Goal: Navigation & Orientation: Go to known website

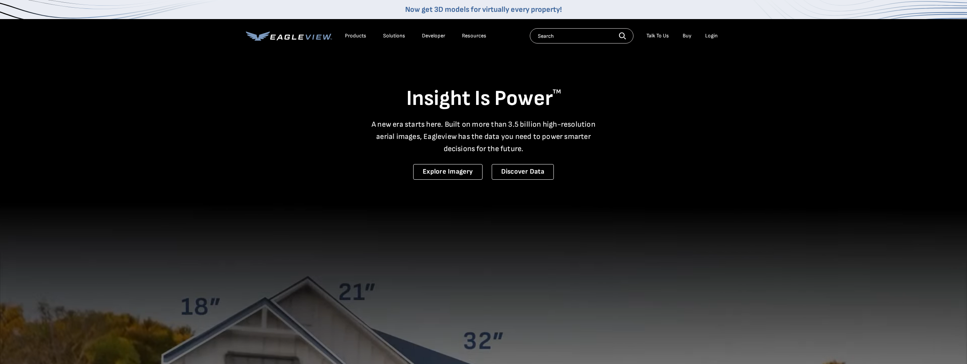
click at [714, 36] on div "Login" at bounding box center [711, 35] width 13 height 7
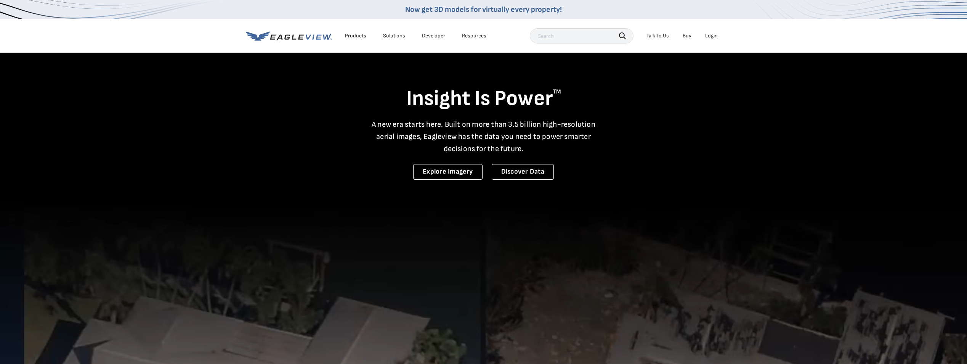
click at [708, 34] on div "Login" at bounding box center [711, 35] width 13 height 7
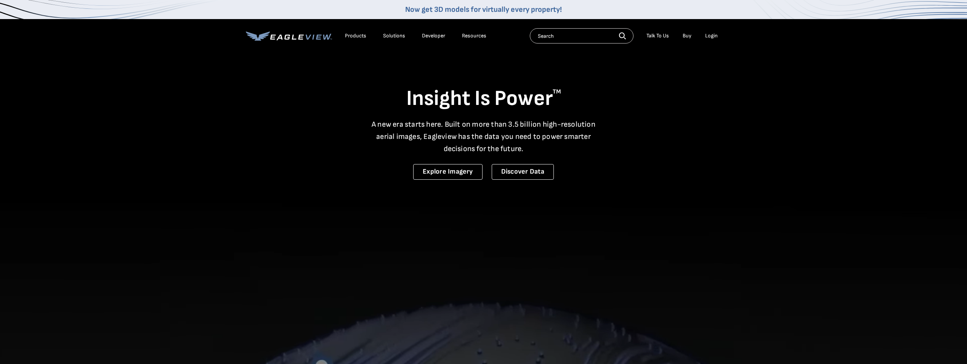
click at [713, 37] on div "Login" at bounding box center [711, 35] width 13 height 7
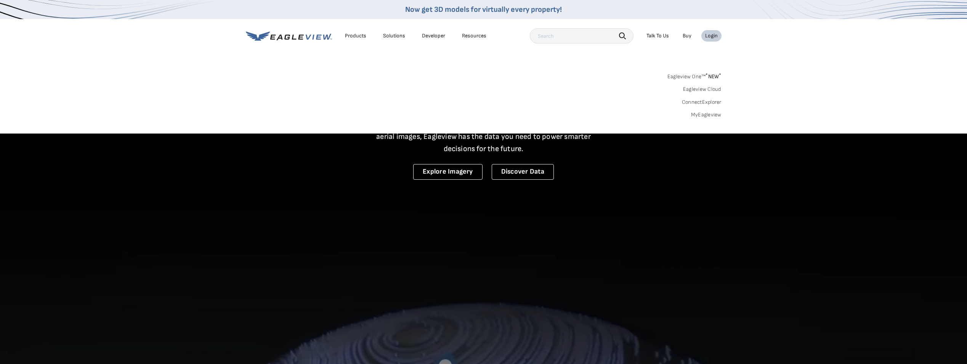
click at [711, 38] on div "Login" at bounding box center [711, 35] width 13 height 7
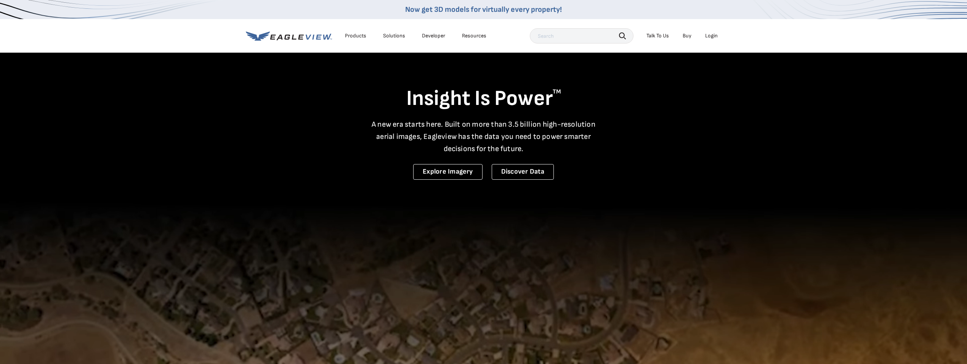
click at [712, 38] on div "Login" at bounding box center [711, 35] width 13 height 7
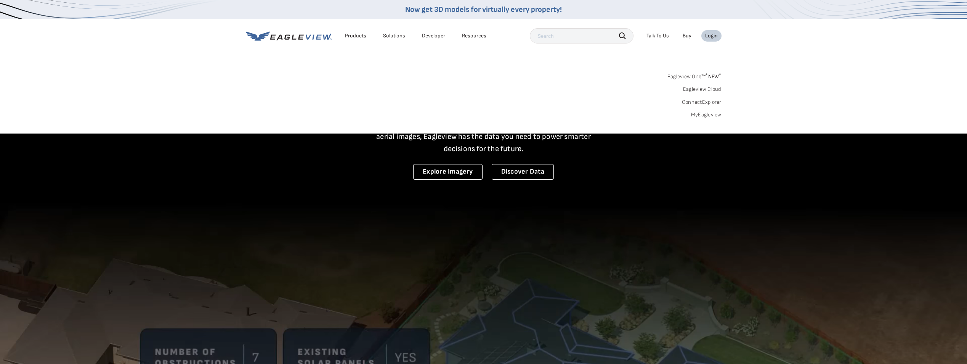
click at [711, 76] on span "* NEW *" at bounding box center [713, 76] width 16 height 6
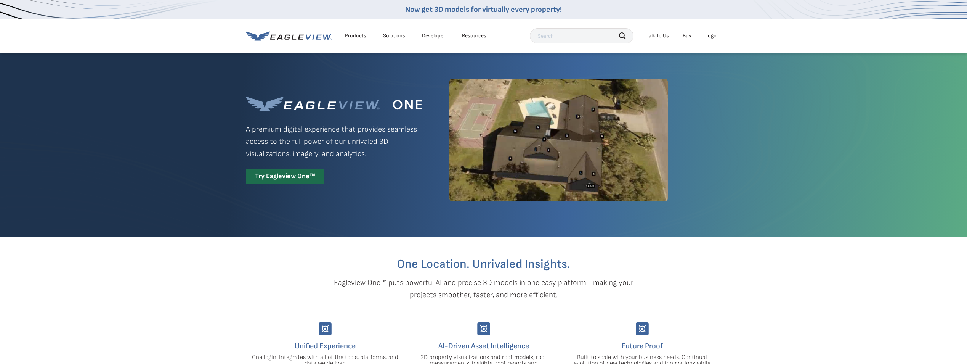
click at [708, 37] on div "Login" at bounding box center [711, 35] width 13 height 7
